Goal: Information Seeking & Learning: Learn about a topic

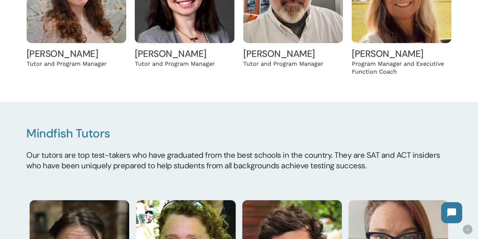
scroll to position [418, 0]
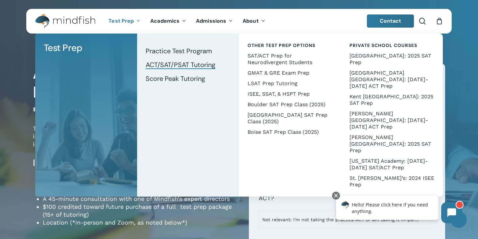
click at [159, 67] on span "ACT/SAT/PSAT Tutoring" at bounding box center [181, 64] width 70 height 9
